Goal: Transaction & Acquisition: Purchase product/service

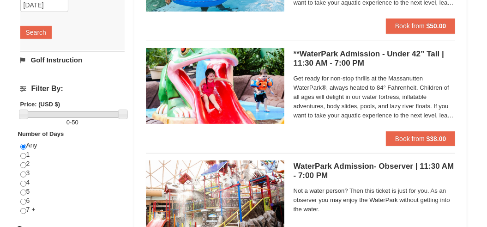
scroll to position [277, 0]
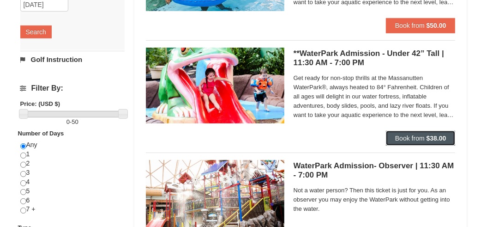
click at [426, 134] on strong "$38.00" at bounding box center [436, 137] width 20 height 7
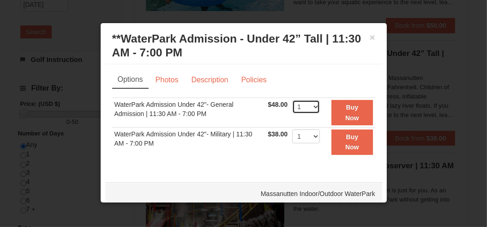
click at [308, 104] on select "1 2 3 4 5 6 7 8 9 10 11 12 13 14 15 16 17 18 19 20 21 22" at bounding box center [306, 107] width 28 height 14
select select "2"
click at [292, 100] on select "1 2 3 4 5 6 7 8 9 10 11 12 13 14 15 16 17 18 19 20 21 22" at bounding box center [306, 107] width 28 height 14
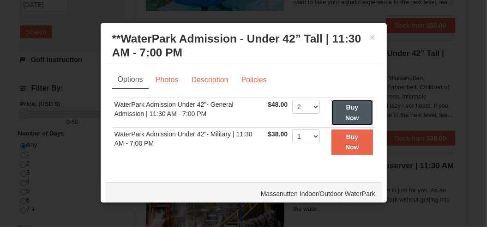
click at [350, 114] on strong "Buy Now" at bounding box center [352, 112] width 14 height 18
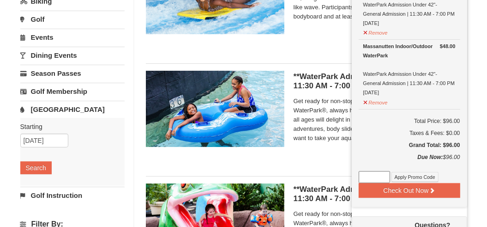
scroll to position [95, 0]
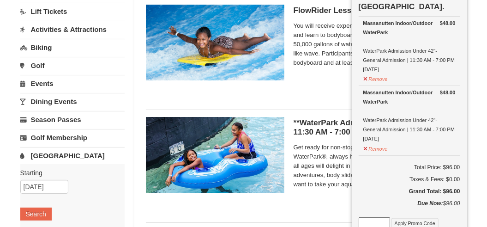
click at [334, 129] on h5 "**WaterPark Admission - Over 42” Tall | 11:30 AM - 7:00 PM Massanutten Indoor/O…" at bounding box center [375, 127] width 162 height 18
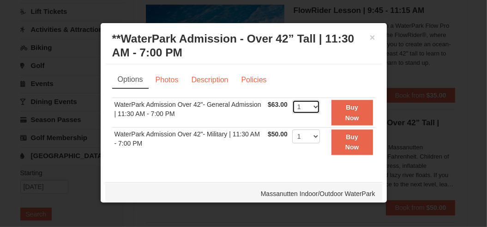
click at [307, 106] on select "1 2 3 4 5 6 7 8 9 10 11 12 13 14 15 16 17 18 19 20 21 22" at bounding box center [306, 107] width 28 height 14
select select "2"
click at [292, 100] on select "1 2 3 4 5 6 7 8 9 10 11 12 13 14 15 16 17 18 19 20 21 22" at bounding box center [306, 107] width 28 height 14
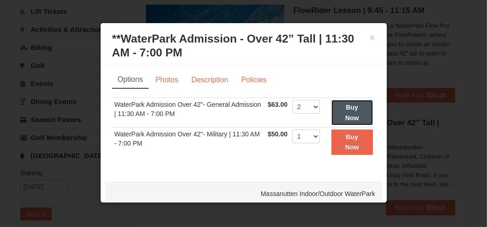
click at [360, 113] on button "Buy Now" at bounding box center [352, 112] width 42 height 25
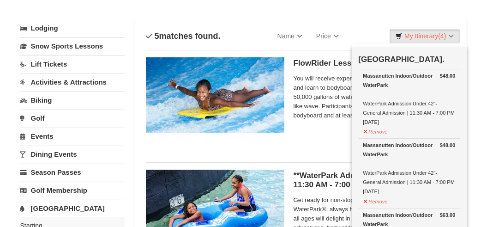
scroll to position [0, 0]
